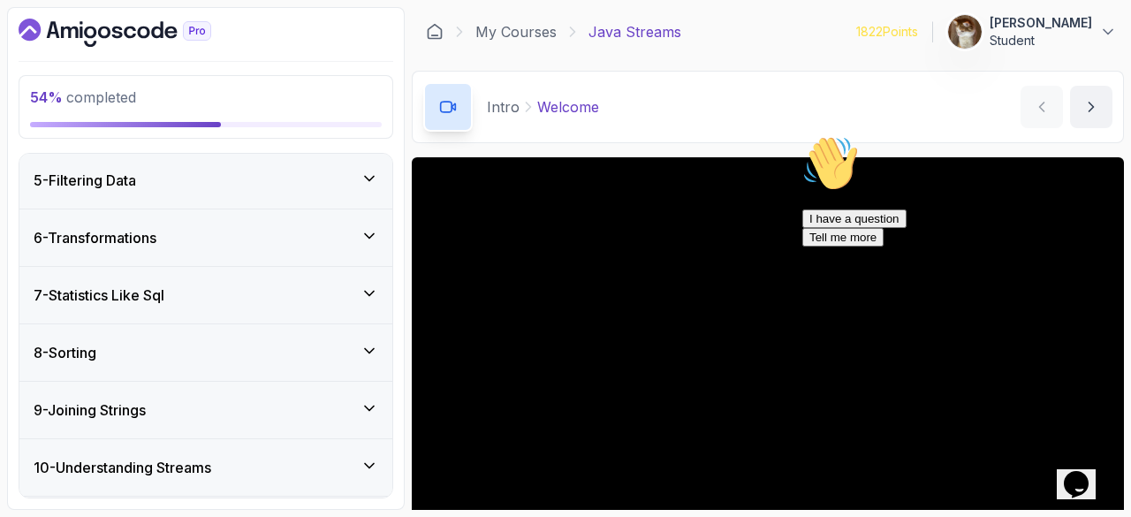
click at [357, 250] on div "6 - Transformations" at bounding box center [205, 237] width 373 height 57
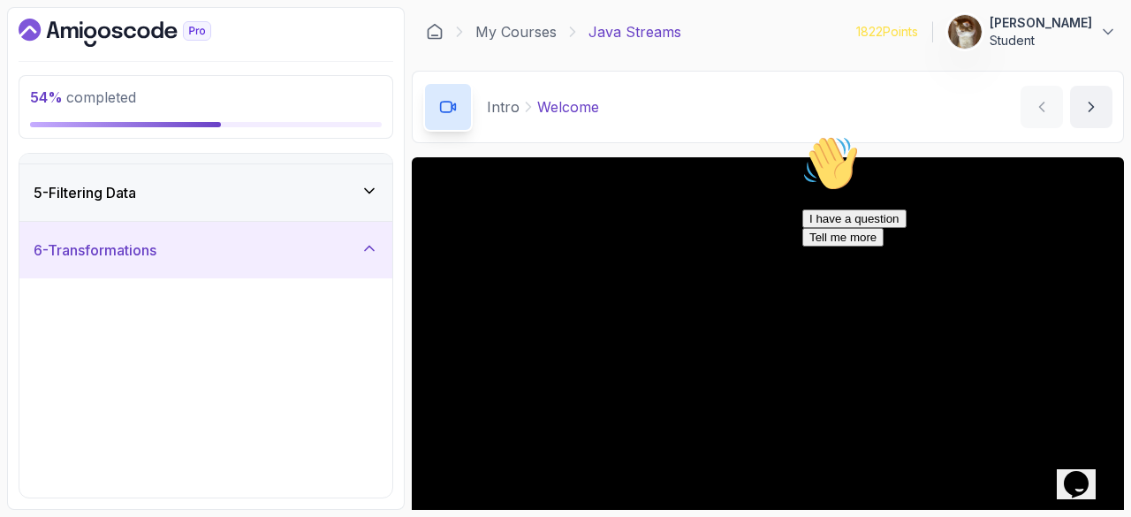
scroll to position [231, 0]
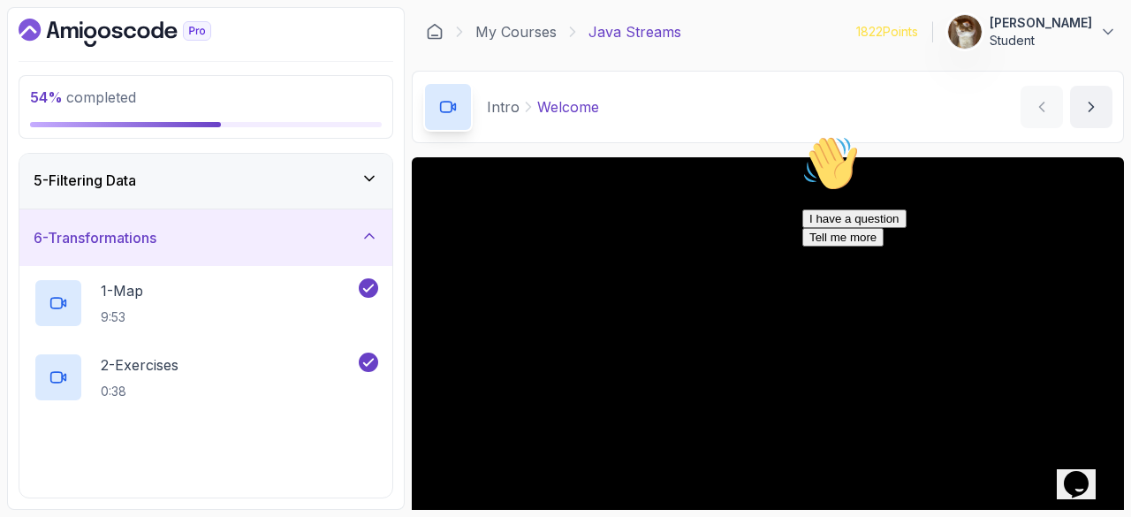
click at [357, 250] on div "6 - Transformations" at bounding box center [205, 237] width 373 height 57
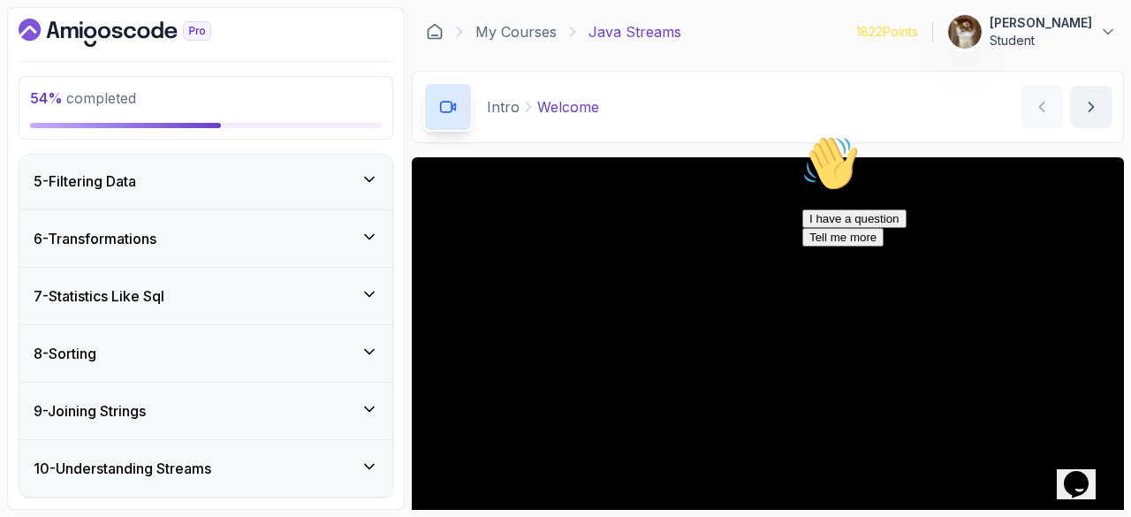
click at [342, 276] on div "7 - Statistics Like Sql" at bounding box center [205, 296] width 373 height 57
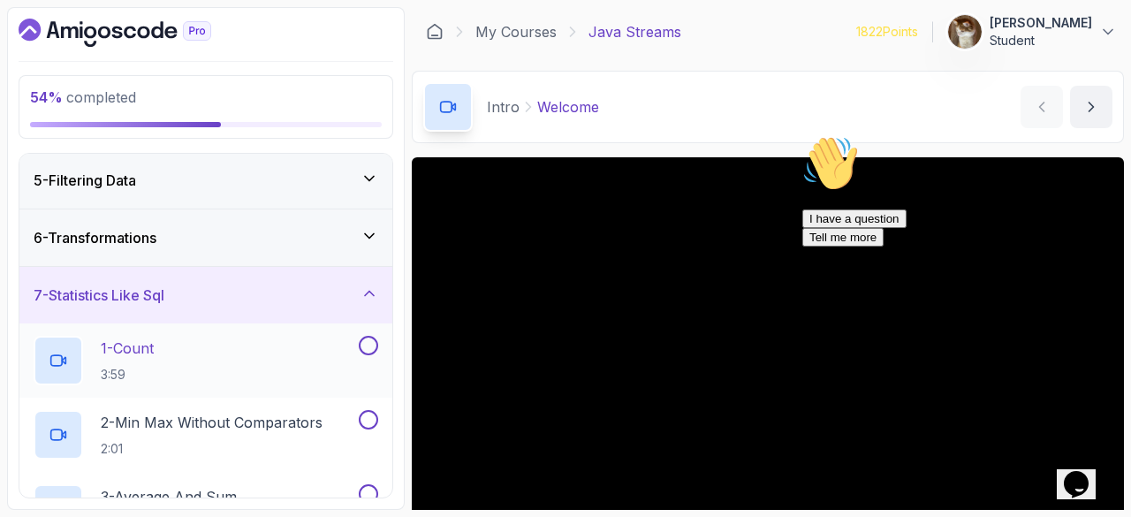
click at [215, 336] on div "1 - Count 3:59" at bounding box center [195, 360] width 322 height 49
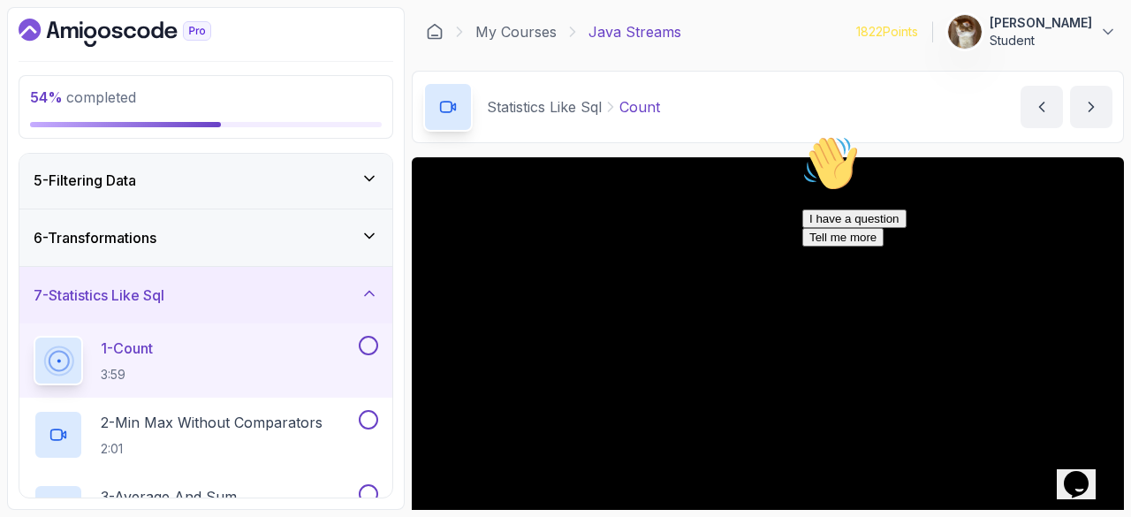
click at [1102, 246] on div "Hi! How can we help? I have a question Tell me more" at bounding box center [961, 190] width 318 height 111
click at [802, 135] on icon "Chat attention grabber" at bounding box center [802, 135] width 0 height 0
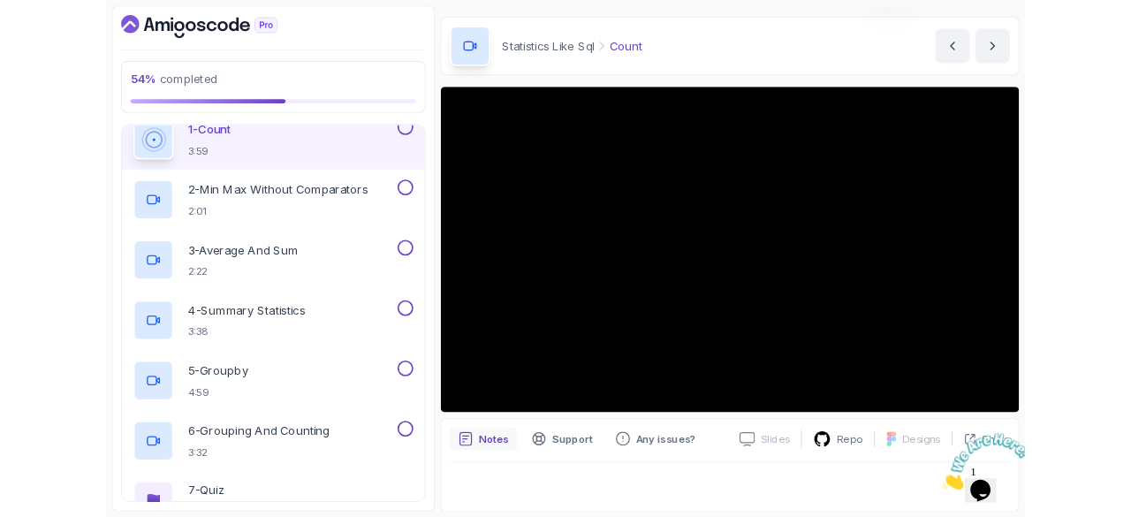
scroll to position [170, 0]
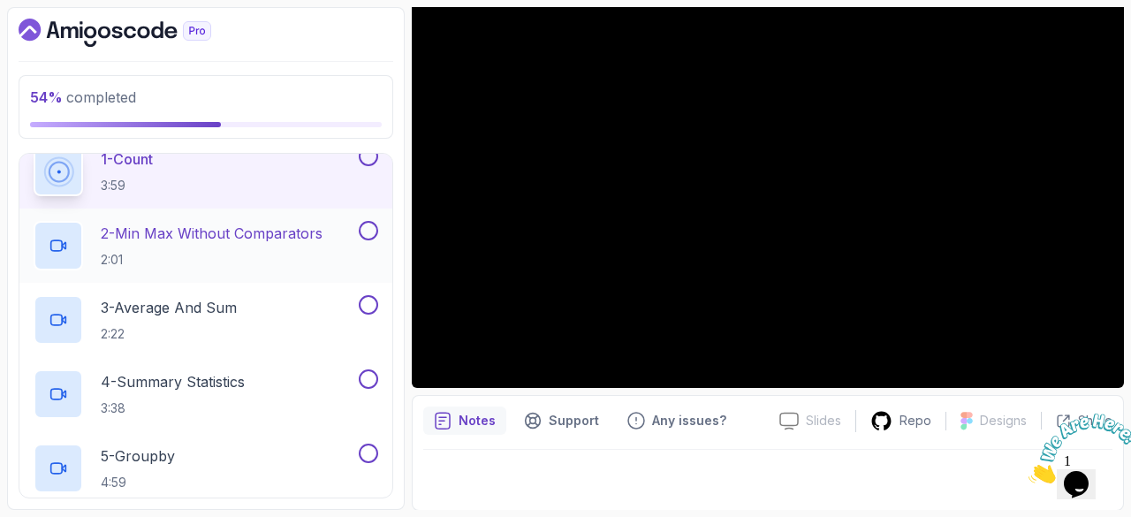
click at [261, 239] on p "2 - Min Max Without Comparators" at bounding box center [212, 233] width 222 height 21
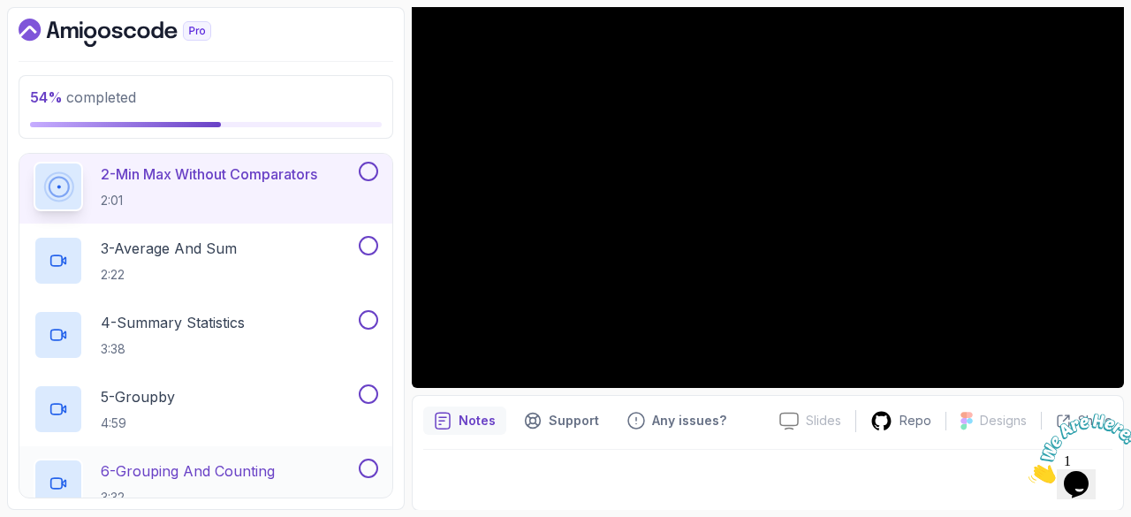
scroll to position [479, 0]
click at [371, 173] on button at bounding box center [368, 172] width 19 height 19
click at [250, 237] on div "3 - Average And Sum 2:22" at bounding box center [195, 261] width 322 height 49
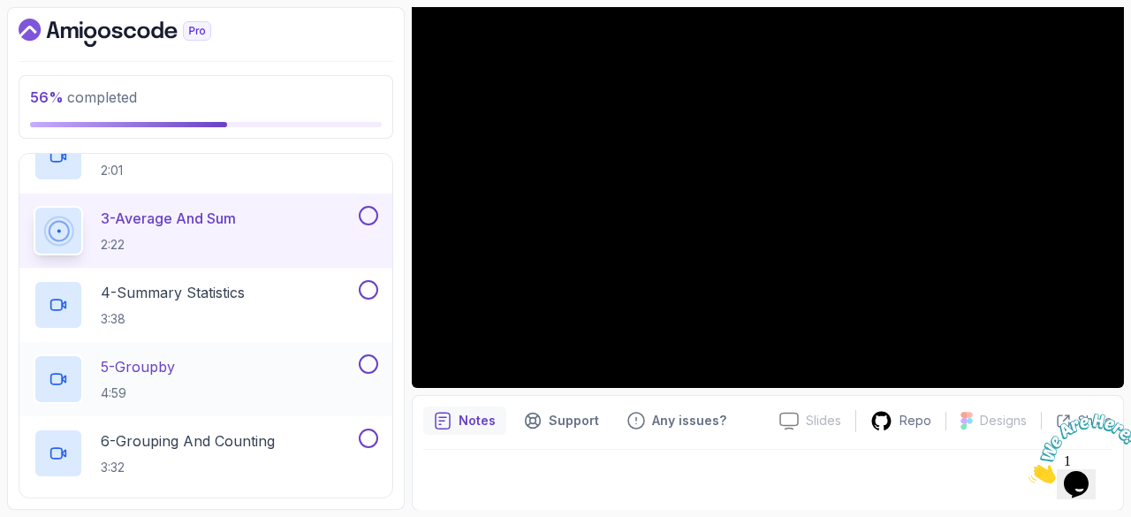
scroll to position [504, 0]
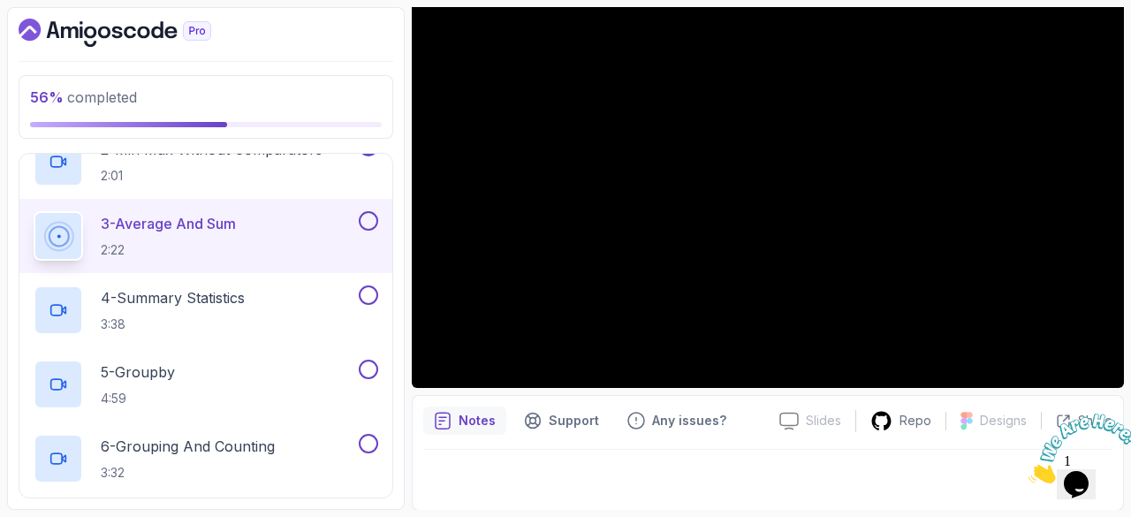
click at [372, 220] on button at bounding box center [368, 220] width 19 height 19
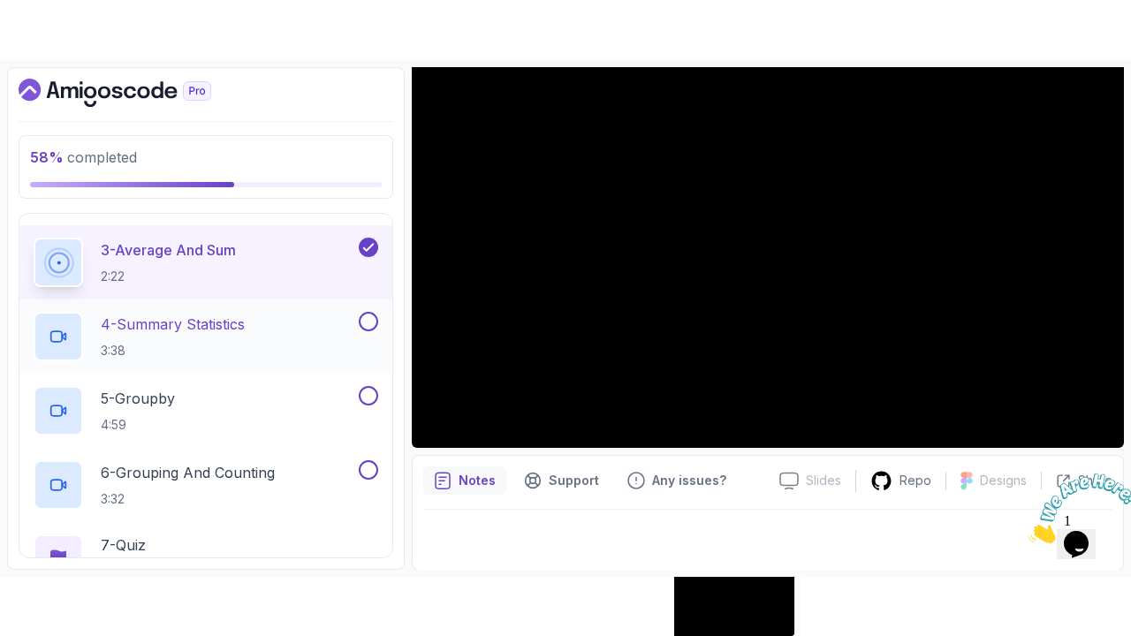
scroll to position [537, 0]
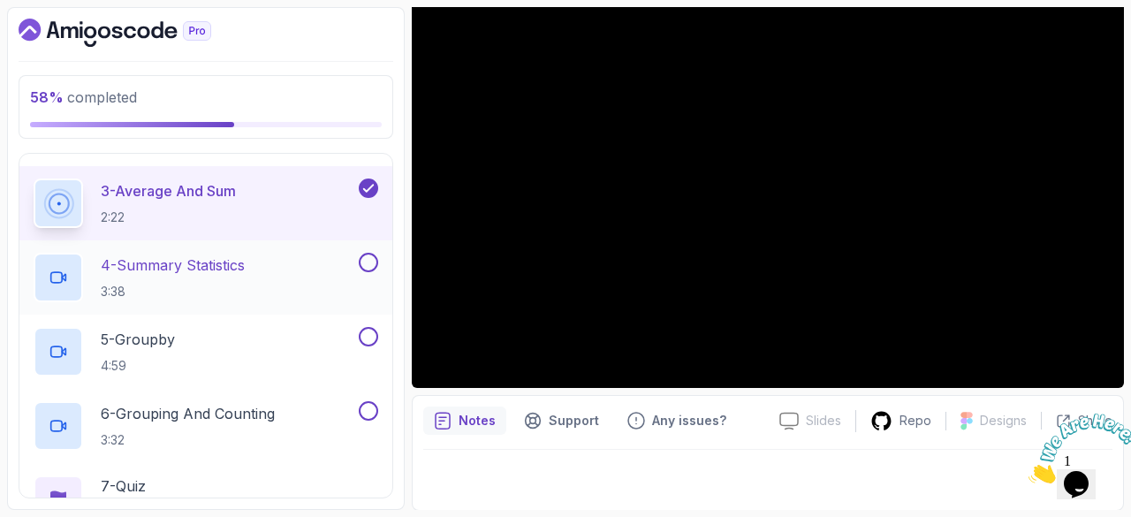
click at [203, 268] on p "4 - Summary Statistics" at bounding box center [173, 264] width 144 height 21
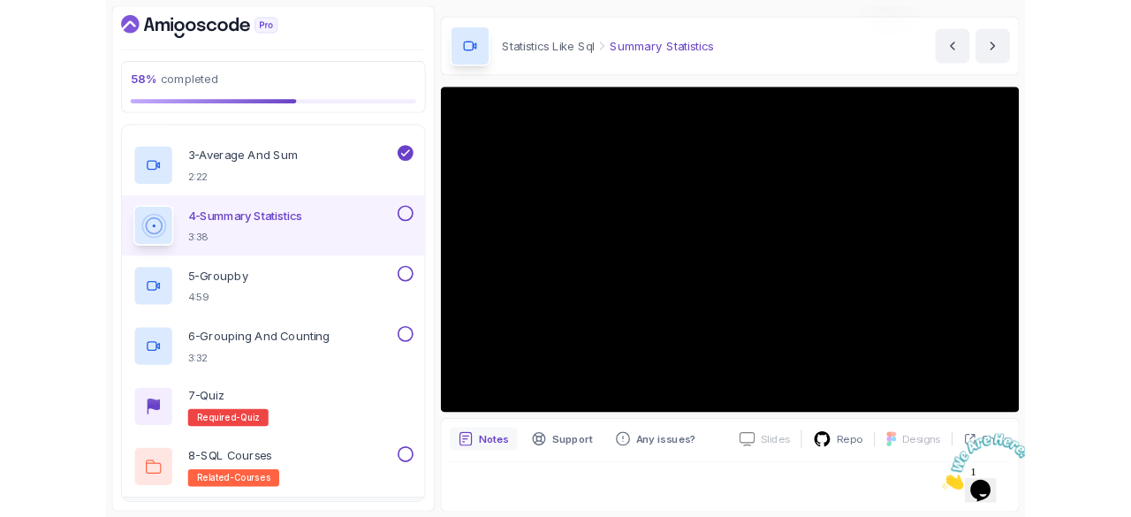
scroll to position [170, 0]
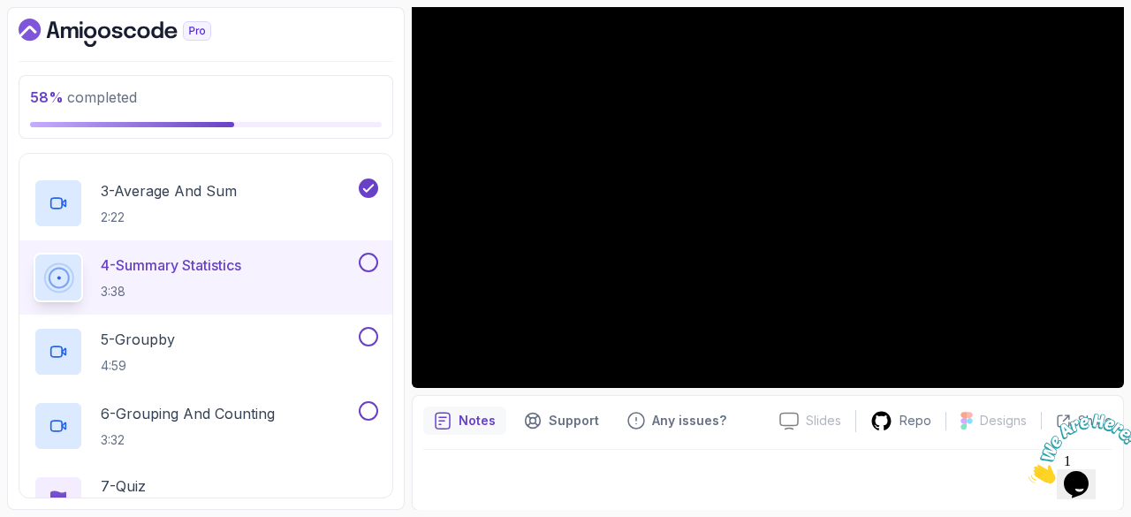
click at [371, 268] on button at bounding box center [368, 262] width 19 height 19
click at [830, 460] on div at bounding box center [767, 474] width 689 height 49
click at [159, 334] on p "5 - Groupby" at bounding box center [138, 339] width 74 height 21
